Goal: Task Accomplishment & Management: Manage account settings

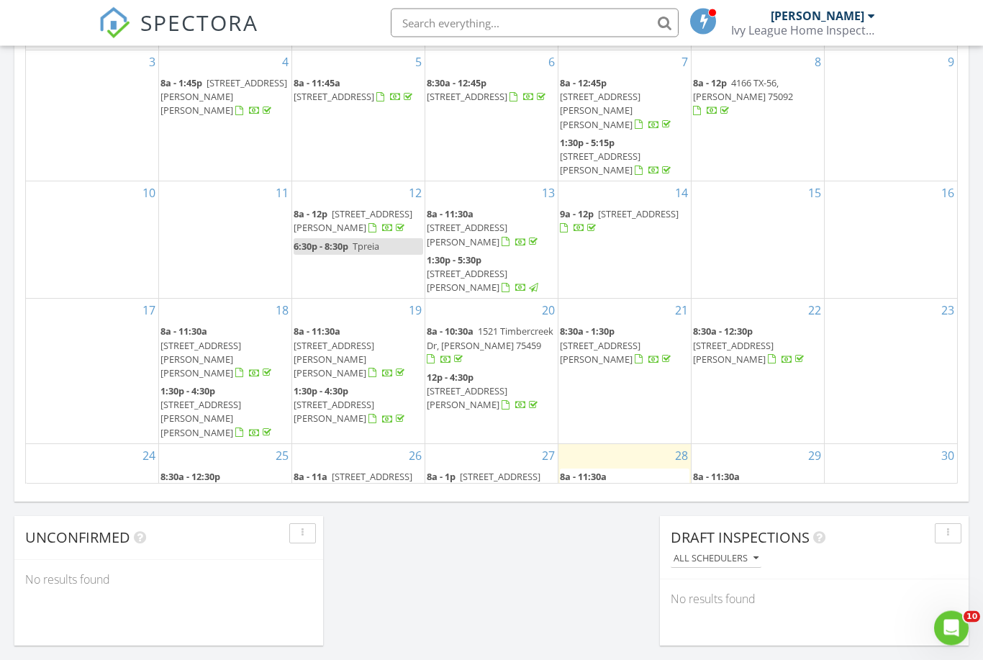
scroll to position [837, 0]
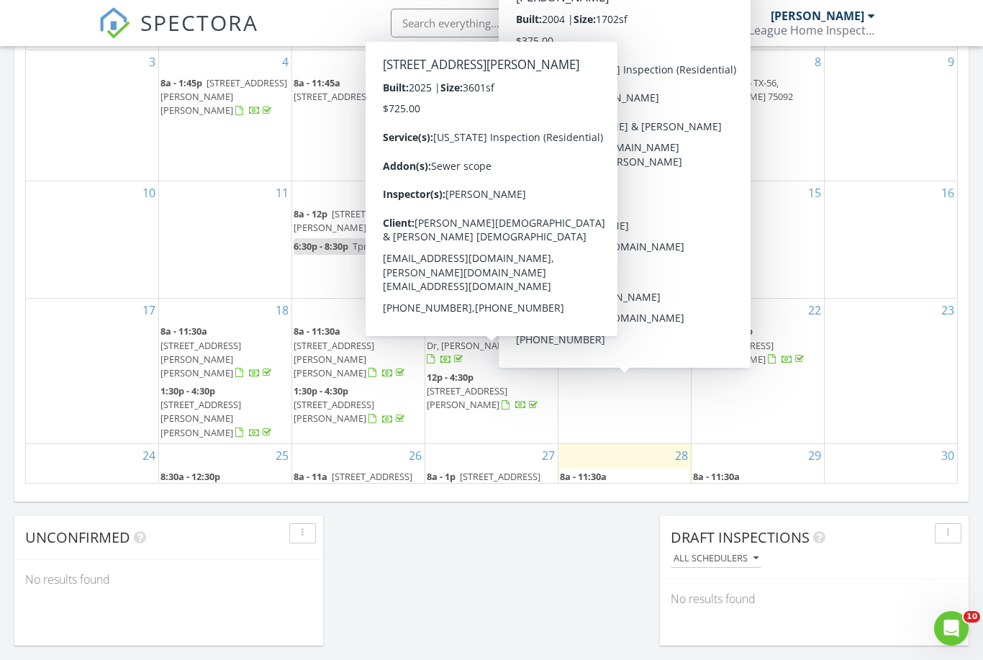
click at [486, 470] on span "505 gypsum way, Sherman 75092" at bounding box center [484, 483] width 114 height 27
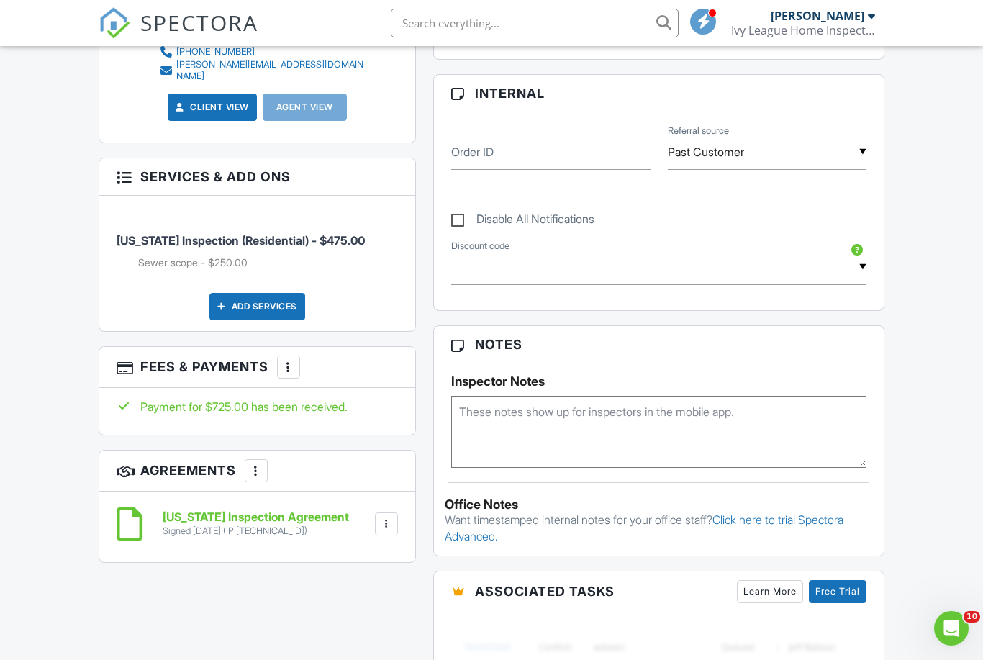
scroll to position [651, 0]
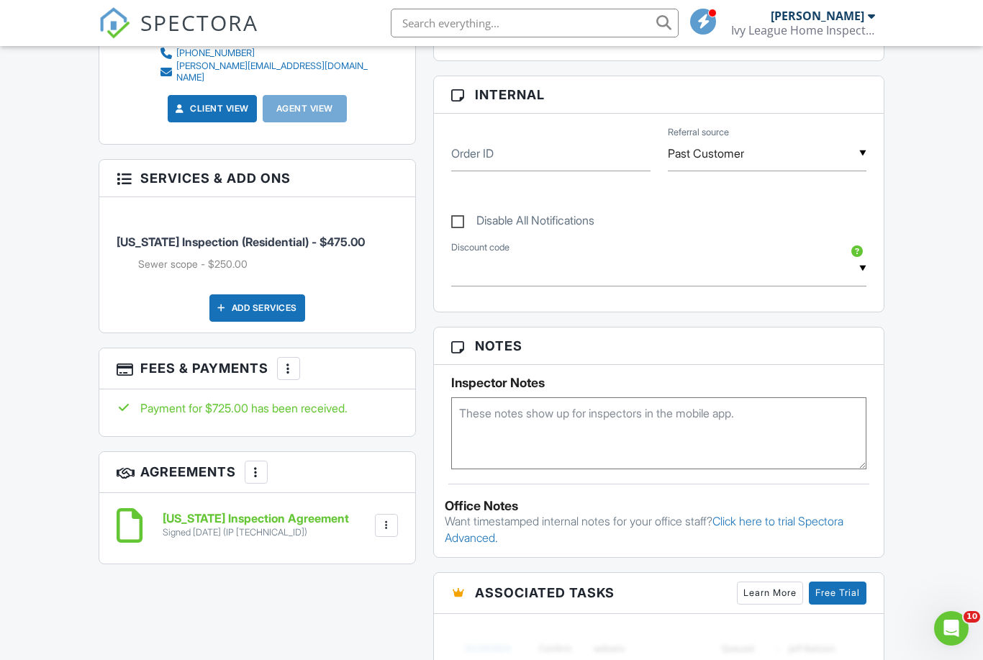
click at [456, 221] on label "Disable All Notifications" at bounding box center [522, 223] width 143 height 18
click at [456, 218] on input "Disable All Notifications" at bounding box center [455, 213] width 9 height 9
checkbox input "true"
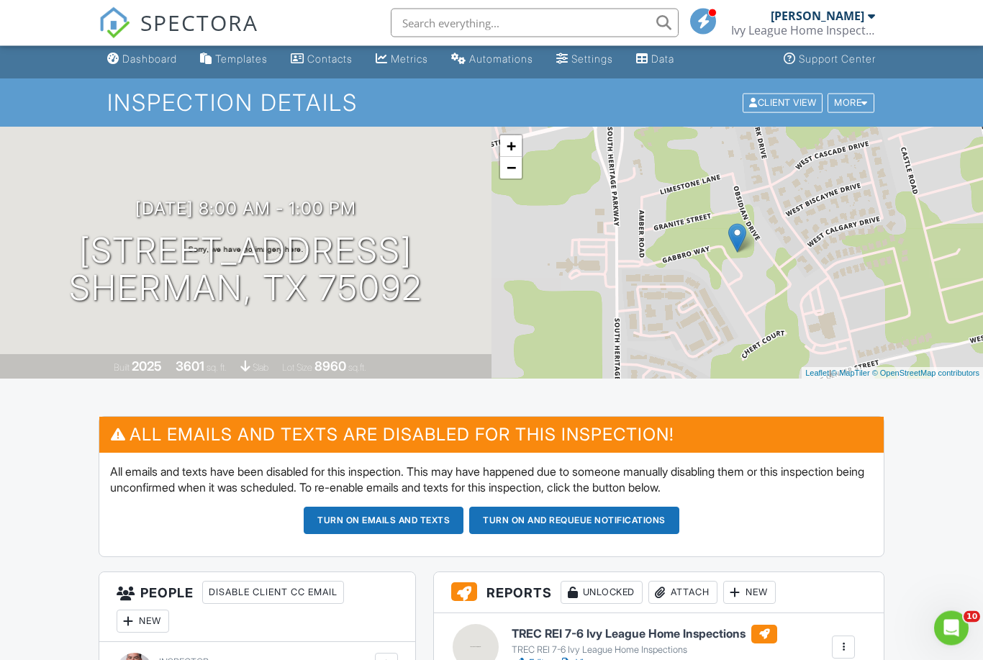
scroll to position [0, 0]
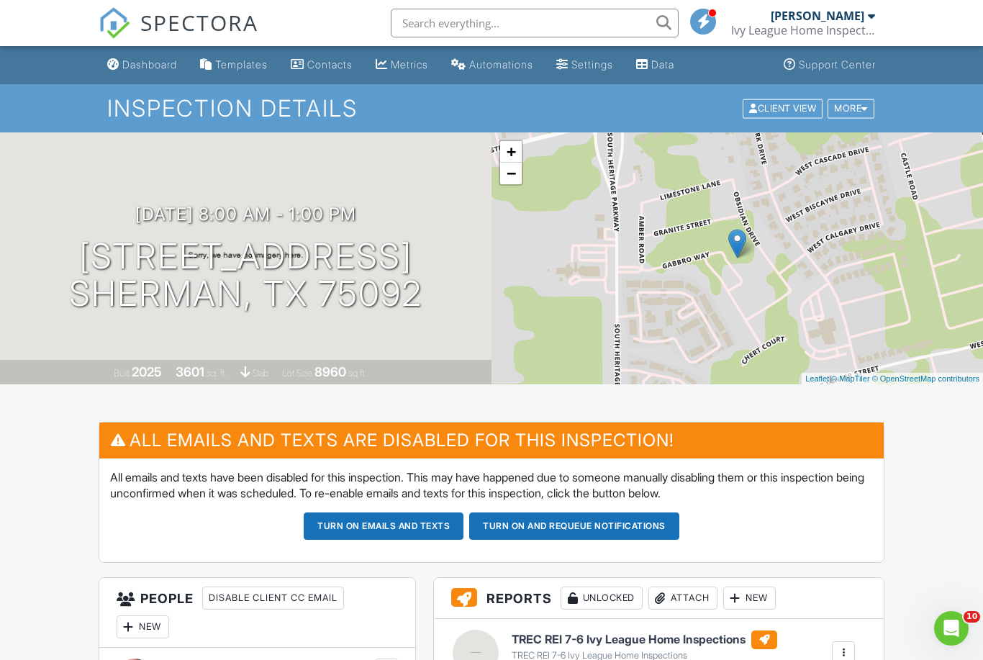
click at [142, 76] on link "Dashboard" at bounding box center [141, 65] width 81 height 27
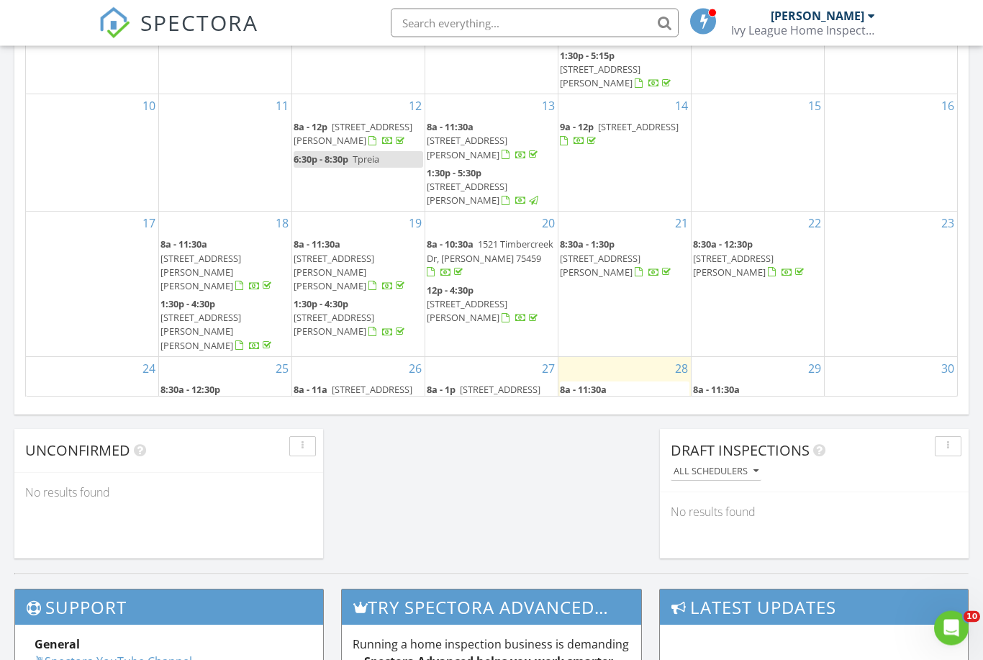
scroll to position [924, 0]
click at [491, 383] on span "505 gypsum way, Sherman 75092" at bounding box center [484, 396] width 114 height 27
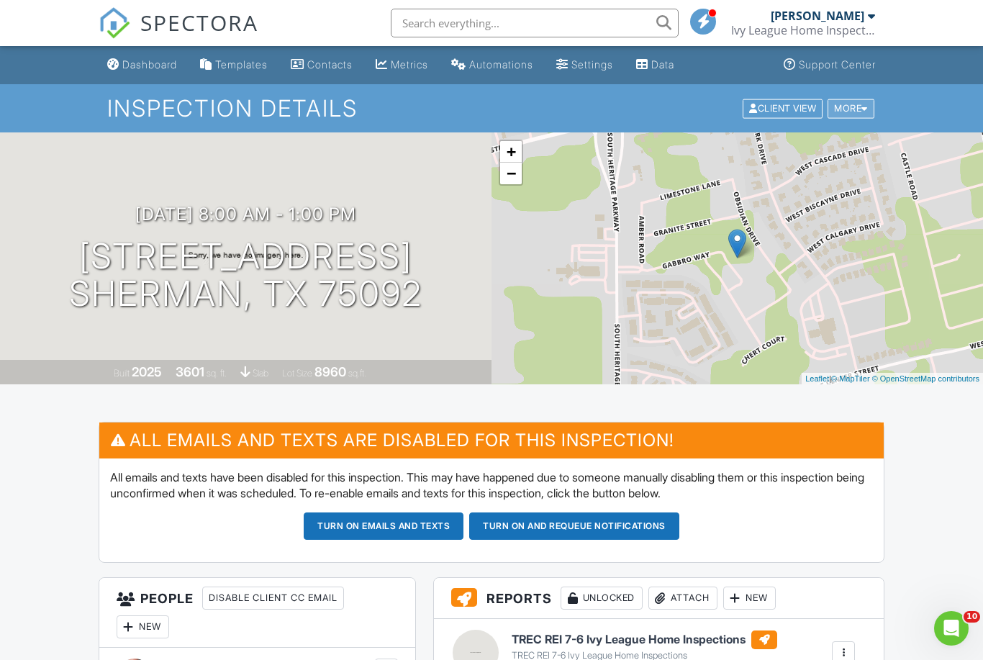
click at [859, 112] on div "More" at bounding box center [851, 108] width 47 height 19
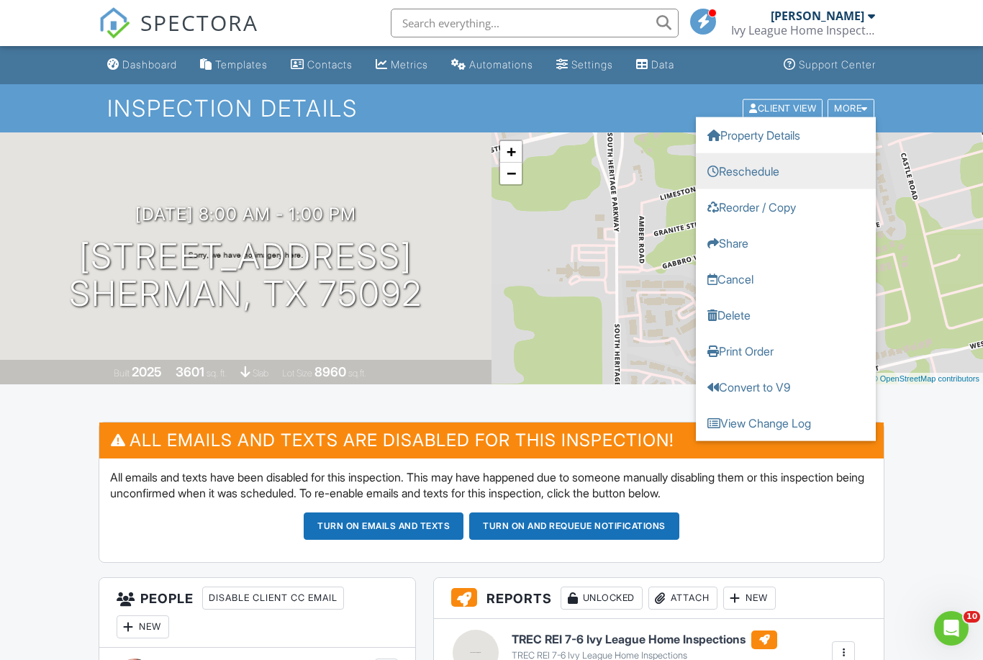
click at [764, 176] on link "Reschedule" at bounding box center [786, 171] width 180 height 36
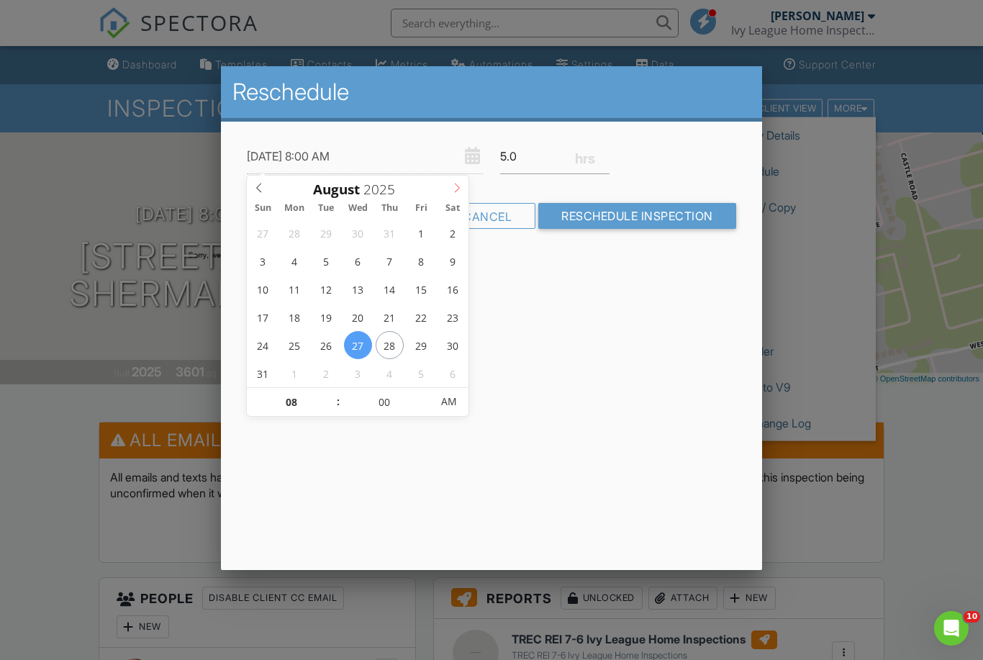
click at [455, 186] on icon at bounding box center [457, 188] width 10 height 10
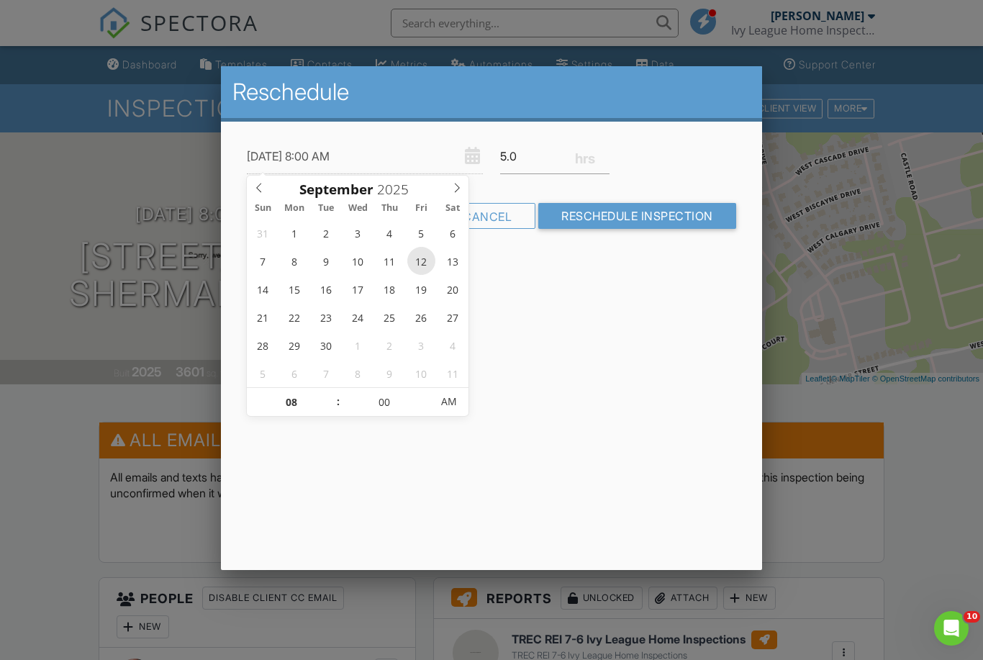
type input "09/12/2025 8:00 AM"
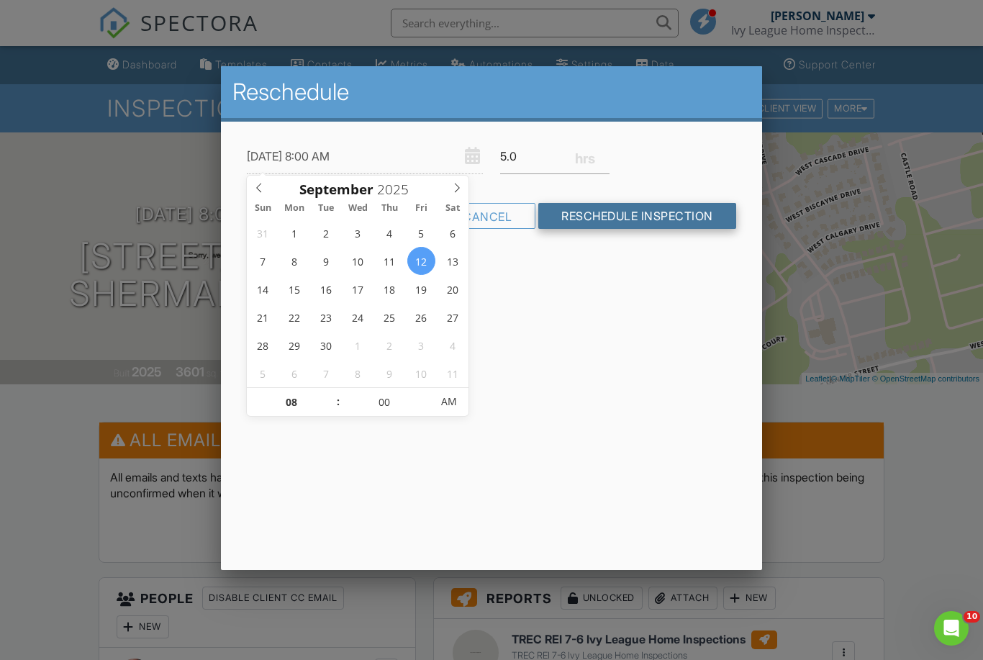
click at [606, 222] on input "Reschedule Inspection" at bounding box center [637, 216] width 198 height 26
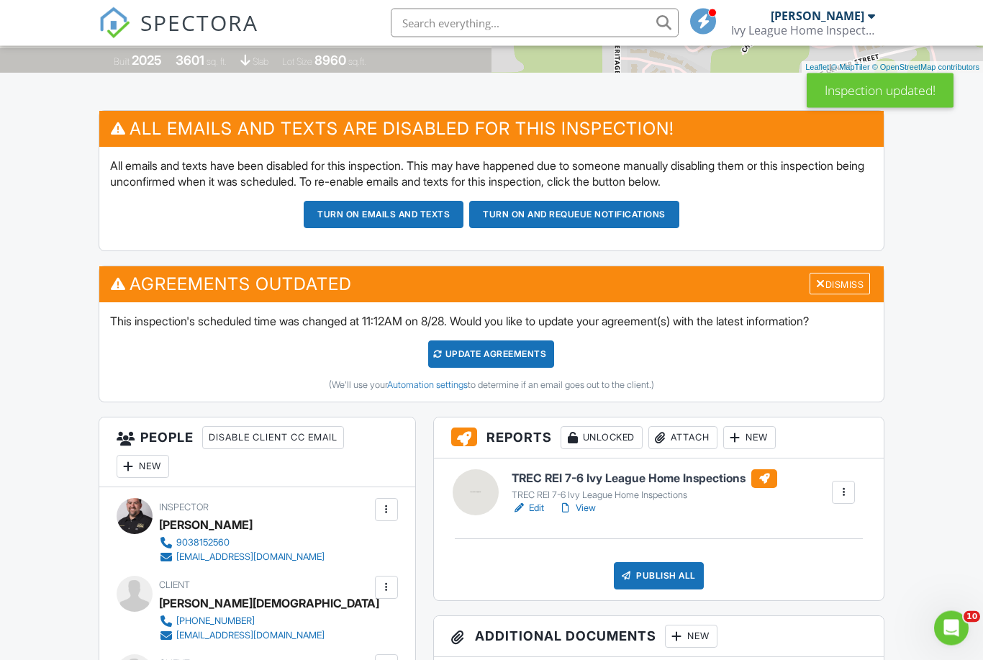
scroll to position [310, 0]
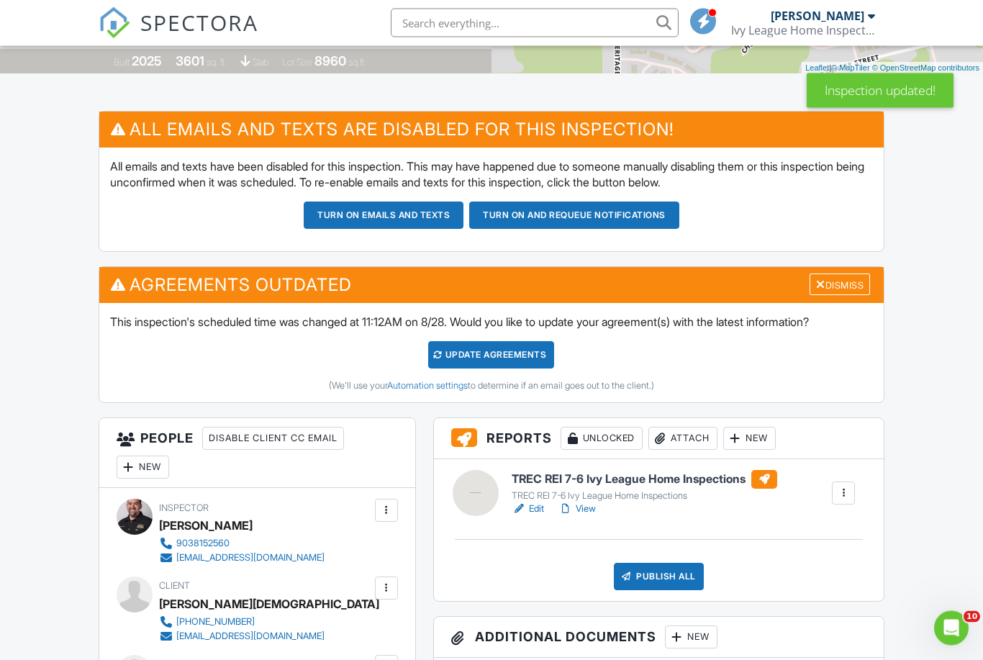
click at [457, 355] on div "Update Agreements" at bounding box center [491, 355] width 126 height 27
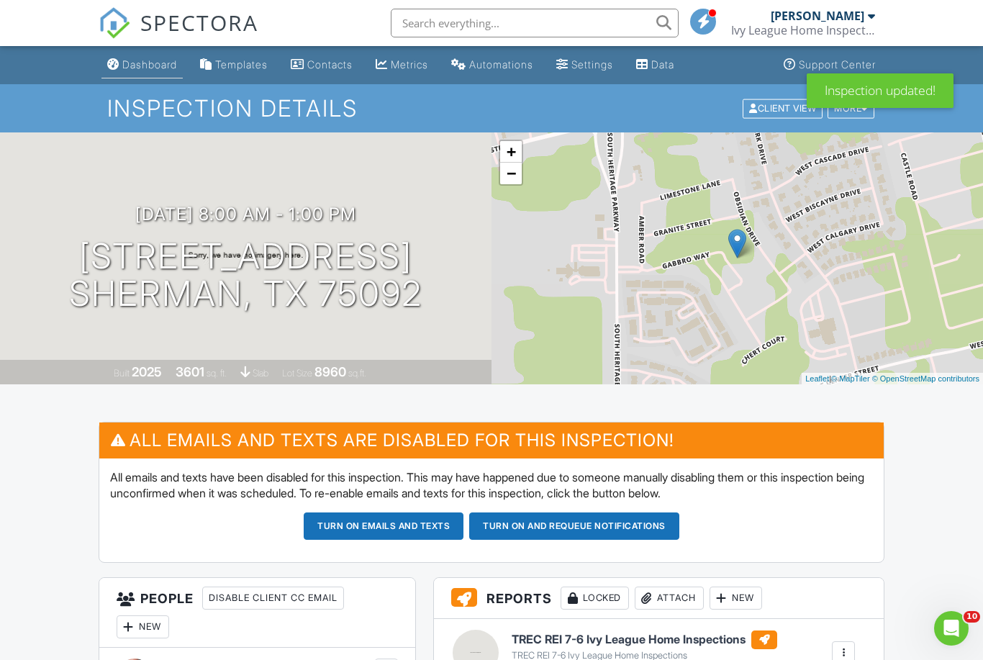
click at [136, 71] on div "Dashboard" at bounding box center [149, 64] width 55 height 12
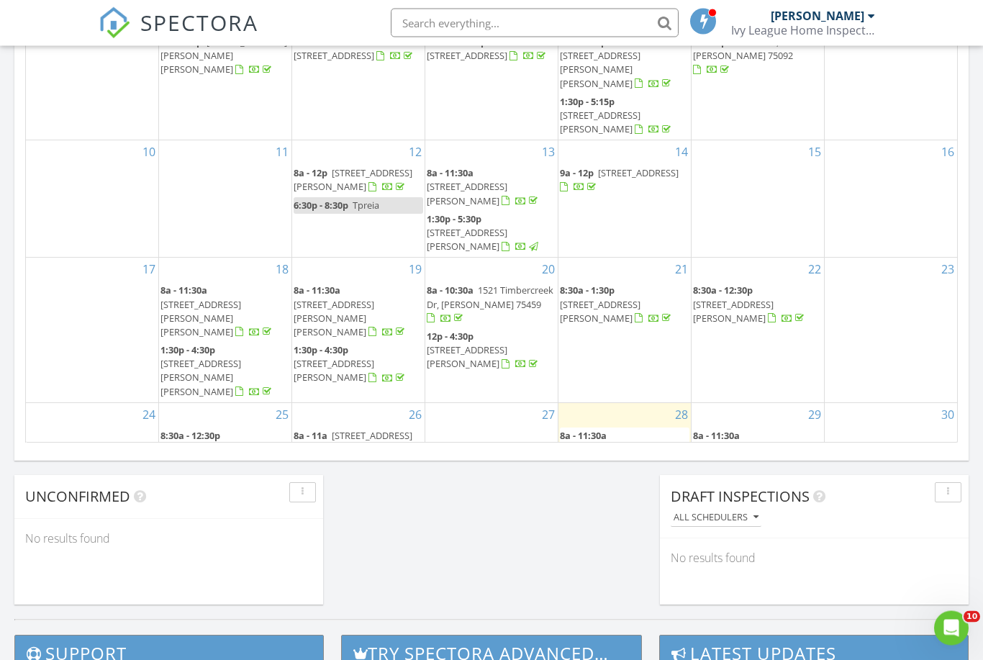
scroll to position [878, 0]
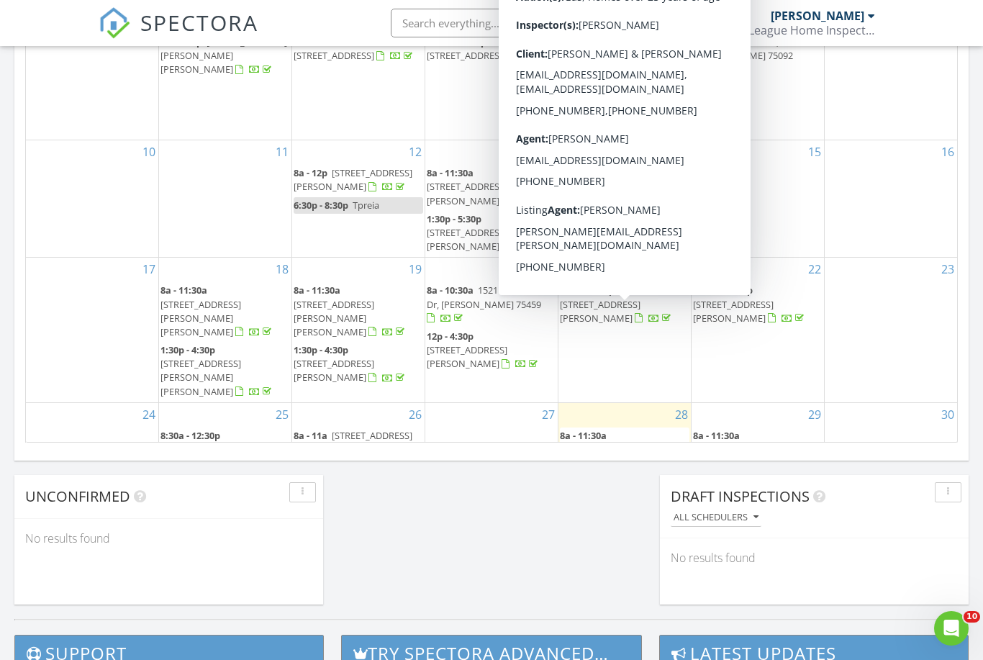
click at [638, 443] on span "2538 Sterret Rd, Calera 74730" at bounding box center [600, 449] width 81 height 13
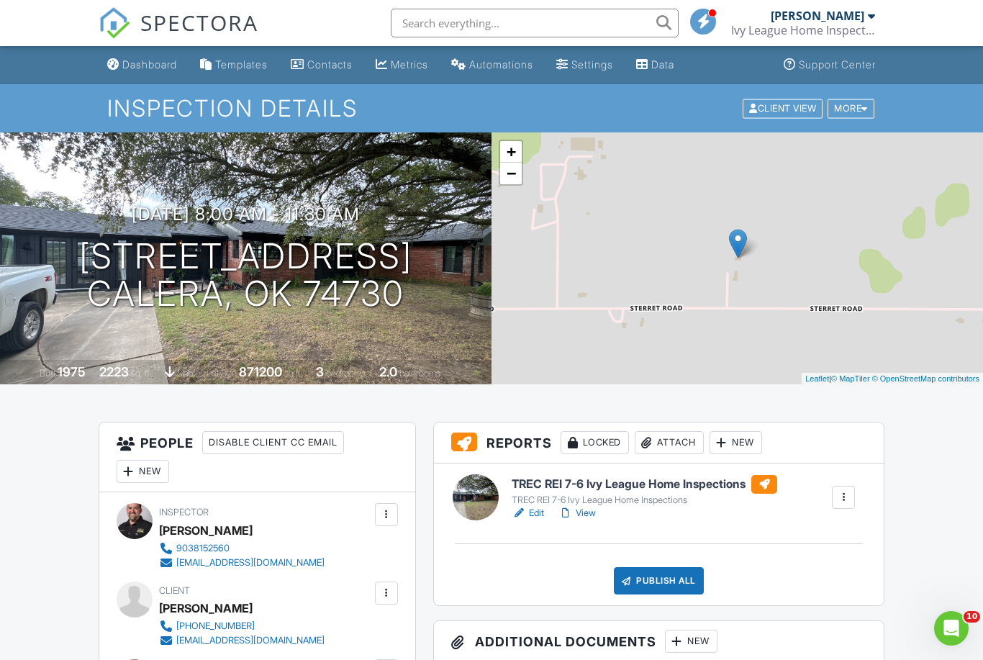
click at [582, 512] on link "View" at bounding box center [576, 513] width 37 height 14
